Goal: Information Seeking & Learning: Learn about a topic

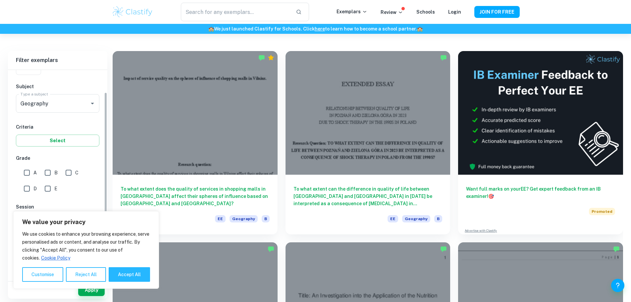
scroll to position [99, 0]
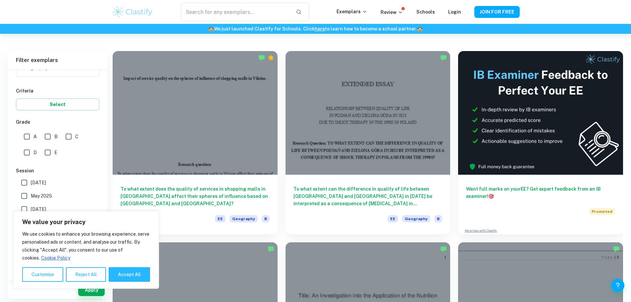
click at [48, 137] on input "B" at bounding box center [47, 136] width 13 height 13
checkbox input "true"
click at [124, 274] on button "Accept All" at bounding box center [129, 274] width 41 height 15
checkbox input "true"
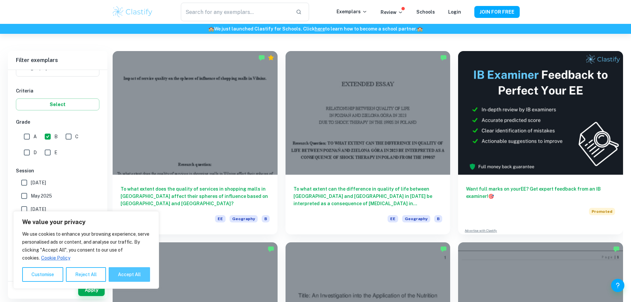
checkbox input "true"
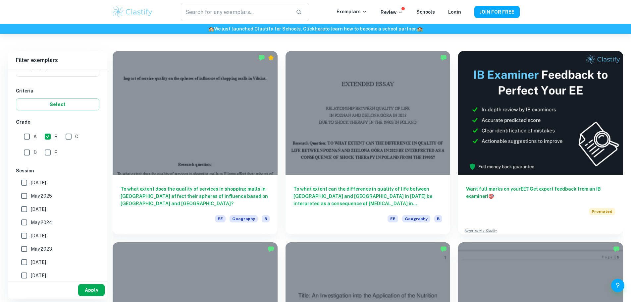
click at [81, 284] on button "Apply" at bounding box center [91, 290] width 26 height 12
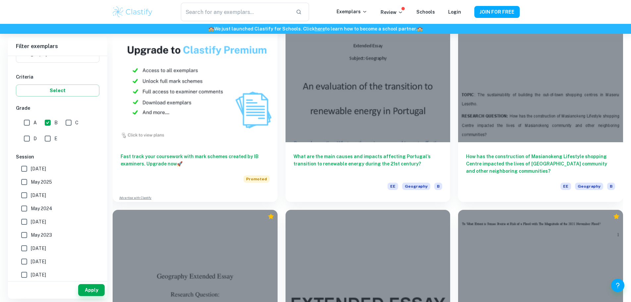
scroll to position [464, 0]
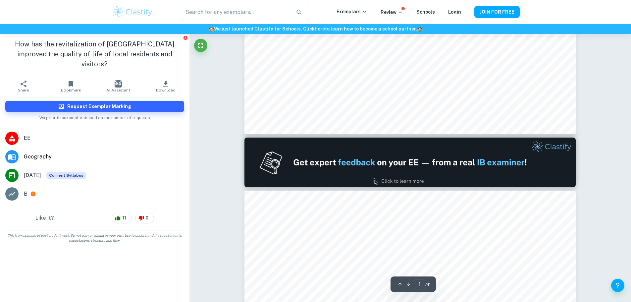
type input "2"
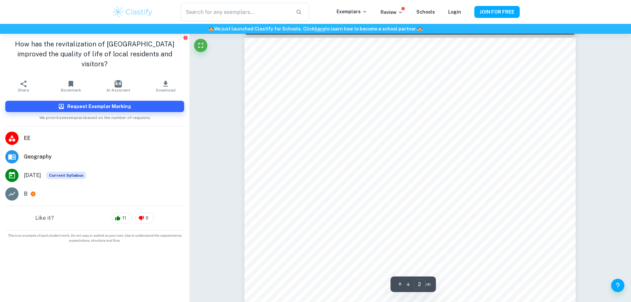
scroll to position [530, 0]
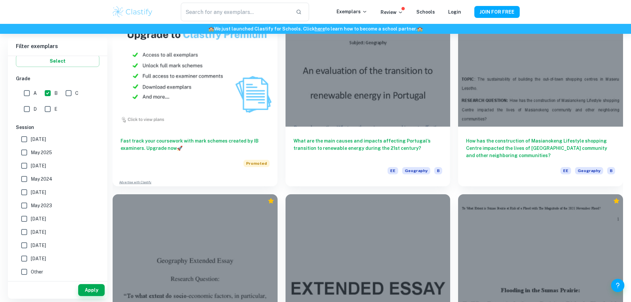
scroll to position [305, 0]
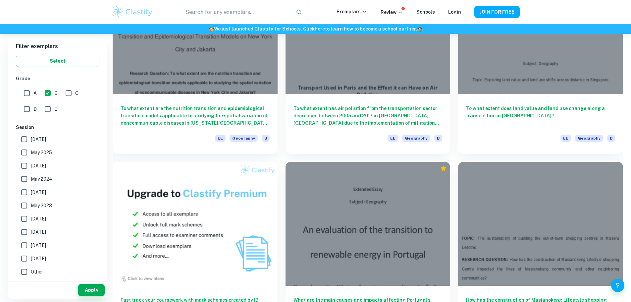
click at [42, 178] on span "May 2024" at bounding box center [42, 178] width 22 height 7
click at [31, 178] on input "May 2024" at bounding box center [24, 178] width 13 height 13
checkbox input "true"
click at [95, 289] on button "Apply" at bounding box center [91, 290] width 26 height 12
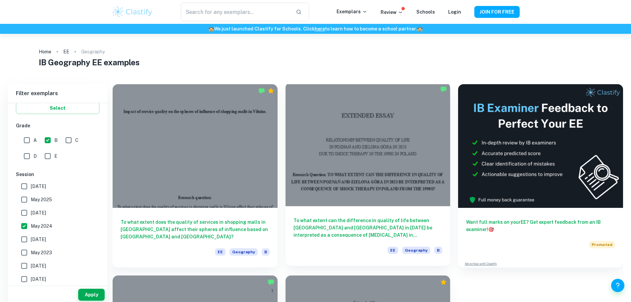
scroll to position [66, 0]
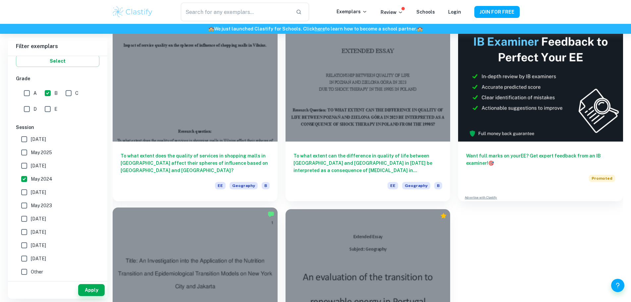
click at [277, 207] on div at bounding box center [195, 268] width 165 height 123
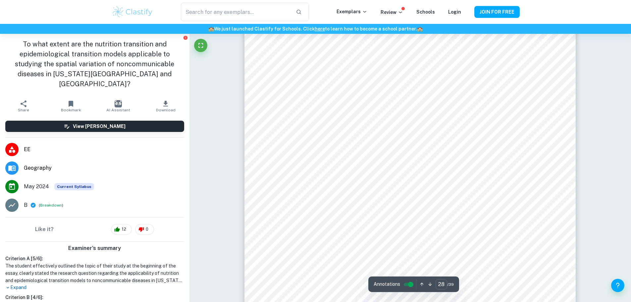
scroll to position [13178, 0]
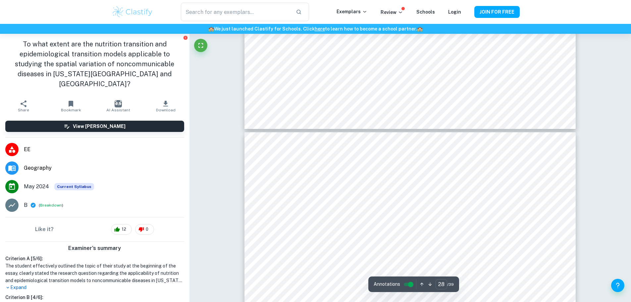
type input "27"
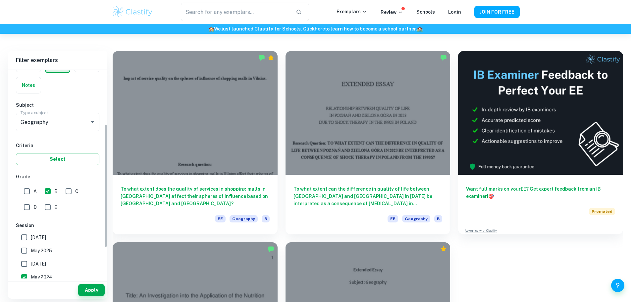
scroll to position [99, 0]
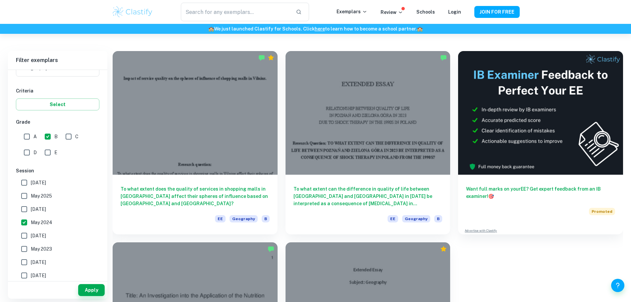
click at [23, 223] on input "May 2024" at bounding box center [24, 222] width 13 height 13
checkbox input "false"
click at [85, 292] on button "Apply" at bounding box center [91, 290] width 26 height 12
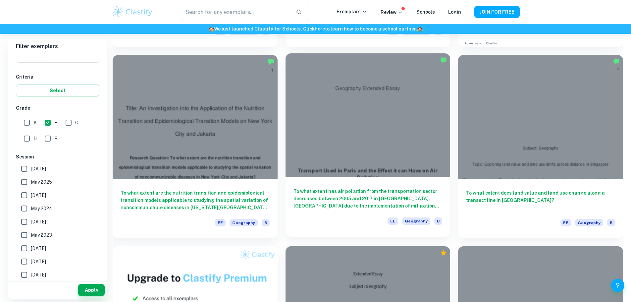
scroll to position [204, 0]
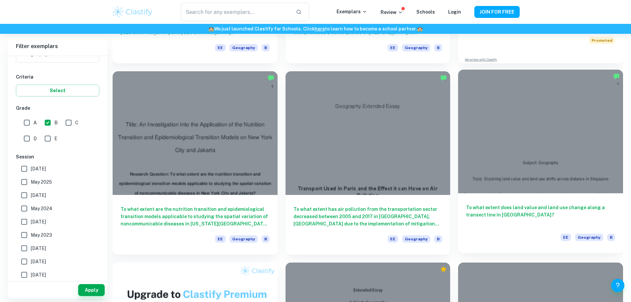
click at [458, 117] on div at bounding box center [540, 131] width 165 height 123
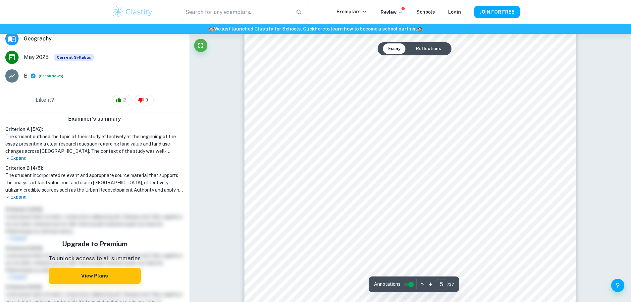
scroll to position [1920, 0]
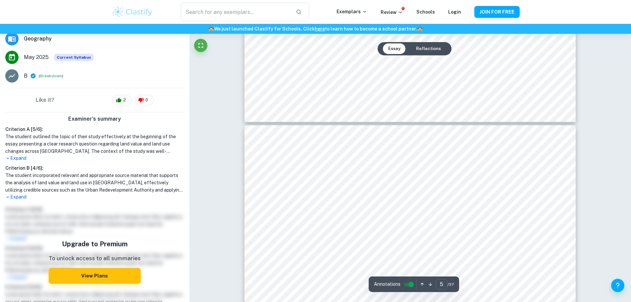
type input "4"
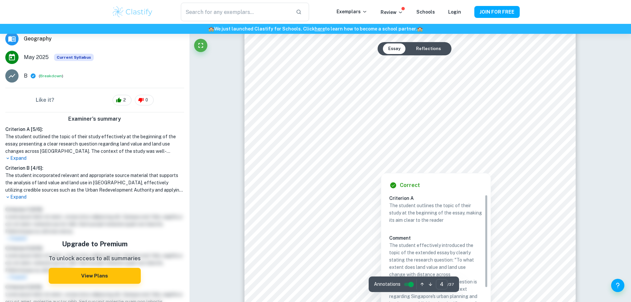
scroll to position [1424, 0]
